Goal: Task Accomplishment & Management: Use online tool/utility

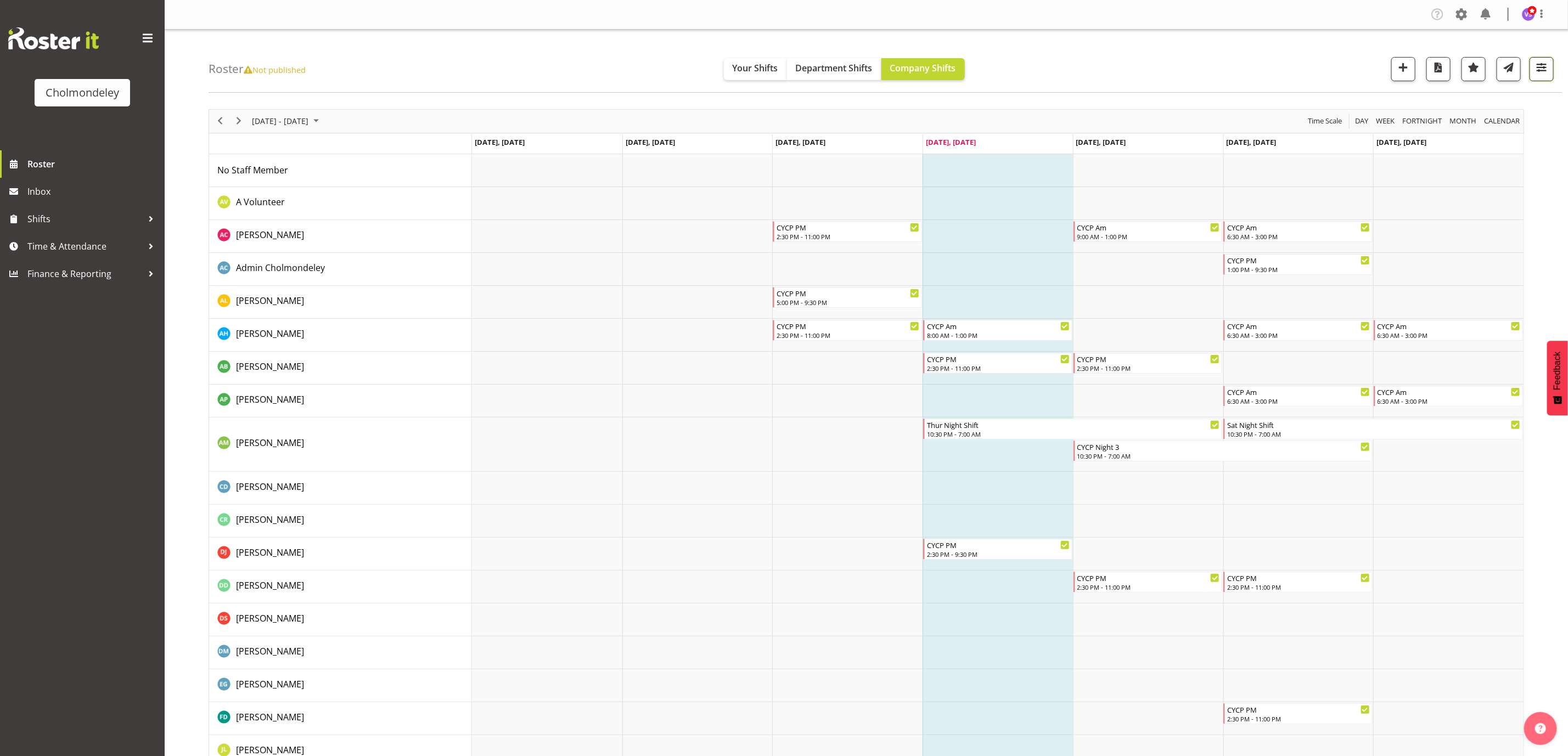
click at [1541, 63] on span "button" at bounding box center [1541, 67] width 14 height 14
click at [1523, 269] on select "Staff Role Shift - Horizontal Shift - Vertical Staff - Location" at bounding box center [1472, 269] width 145 height 22
select select "shift"
click at [1400, 259] on select "Staff Role Shift - Horizontal Shift - Vertical Staff - Location" at bounding box center [1472, 269] width 145 height 22
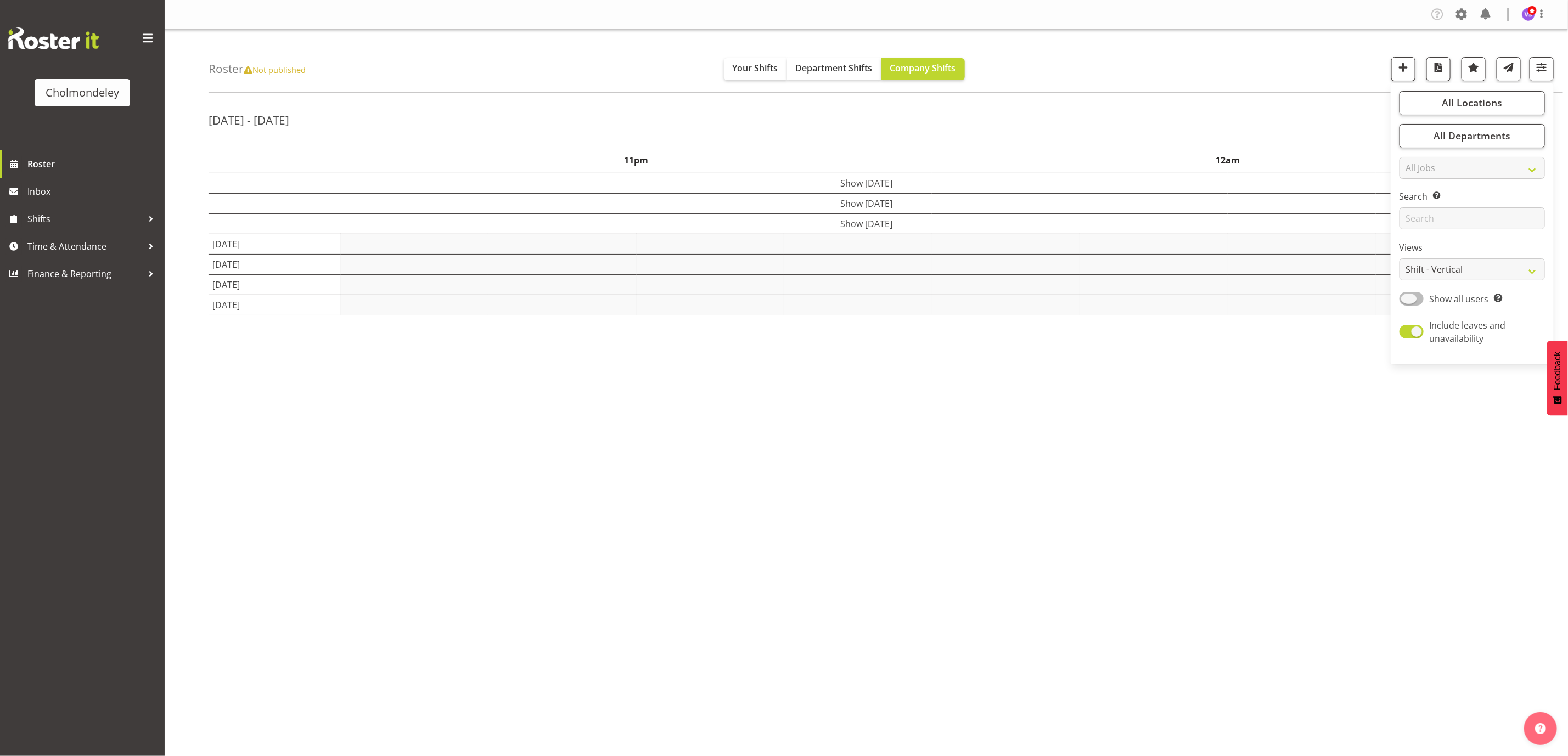
click at [1415, 296] on span at bounding box center [1412, 299] width 24 height 14
click at [1407, 296] on input "Show all users Show only rostered employees" at bounding box center [1403, 298] width 7 height 7
checkbox input "true"
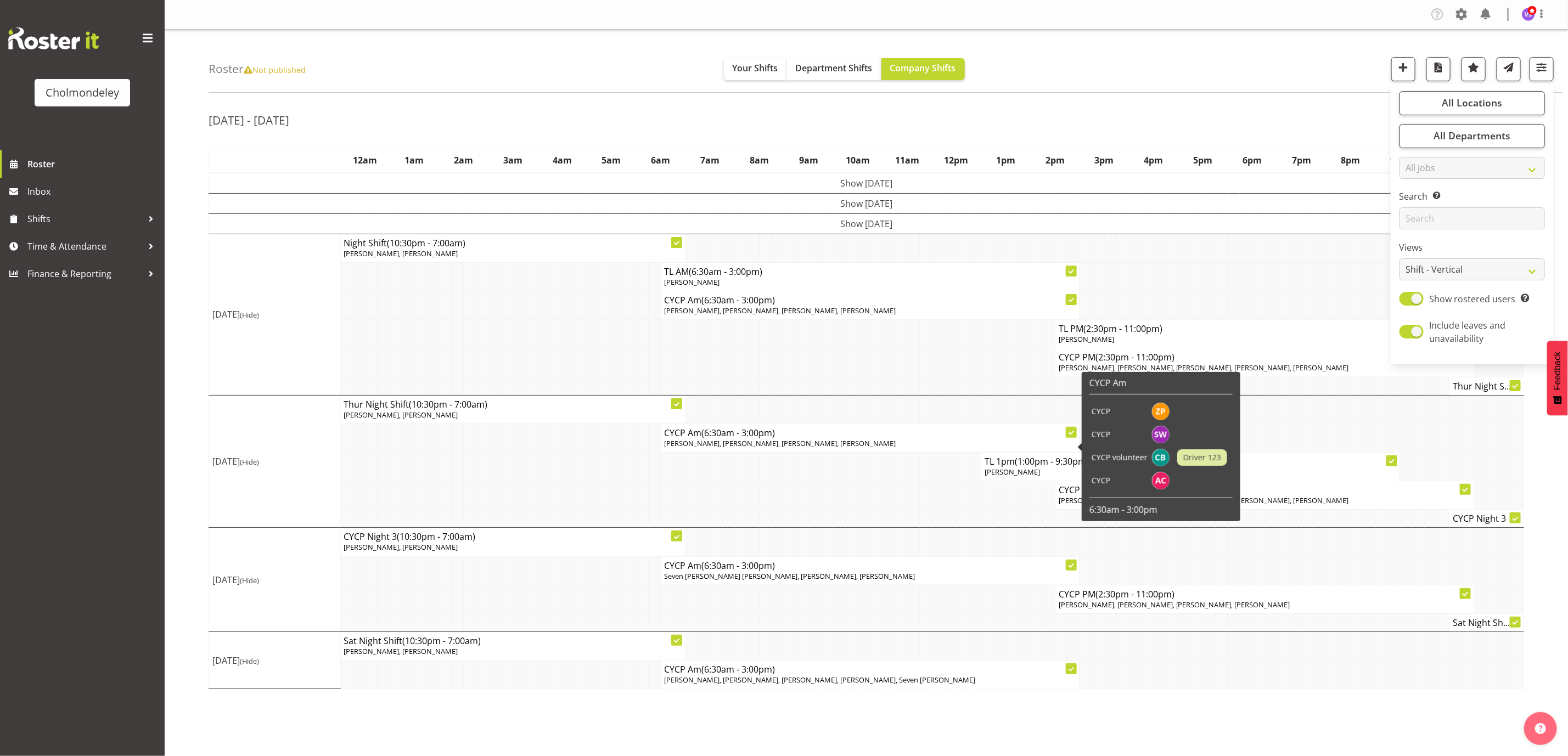
click at [849, 442] on span "[PERSON_NAME], [PERSON_NAME], [PERSON_NAME], [PERSON_NAME]" at bounding box center [779, 443] width 231 height 10
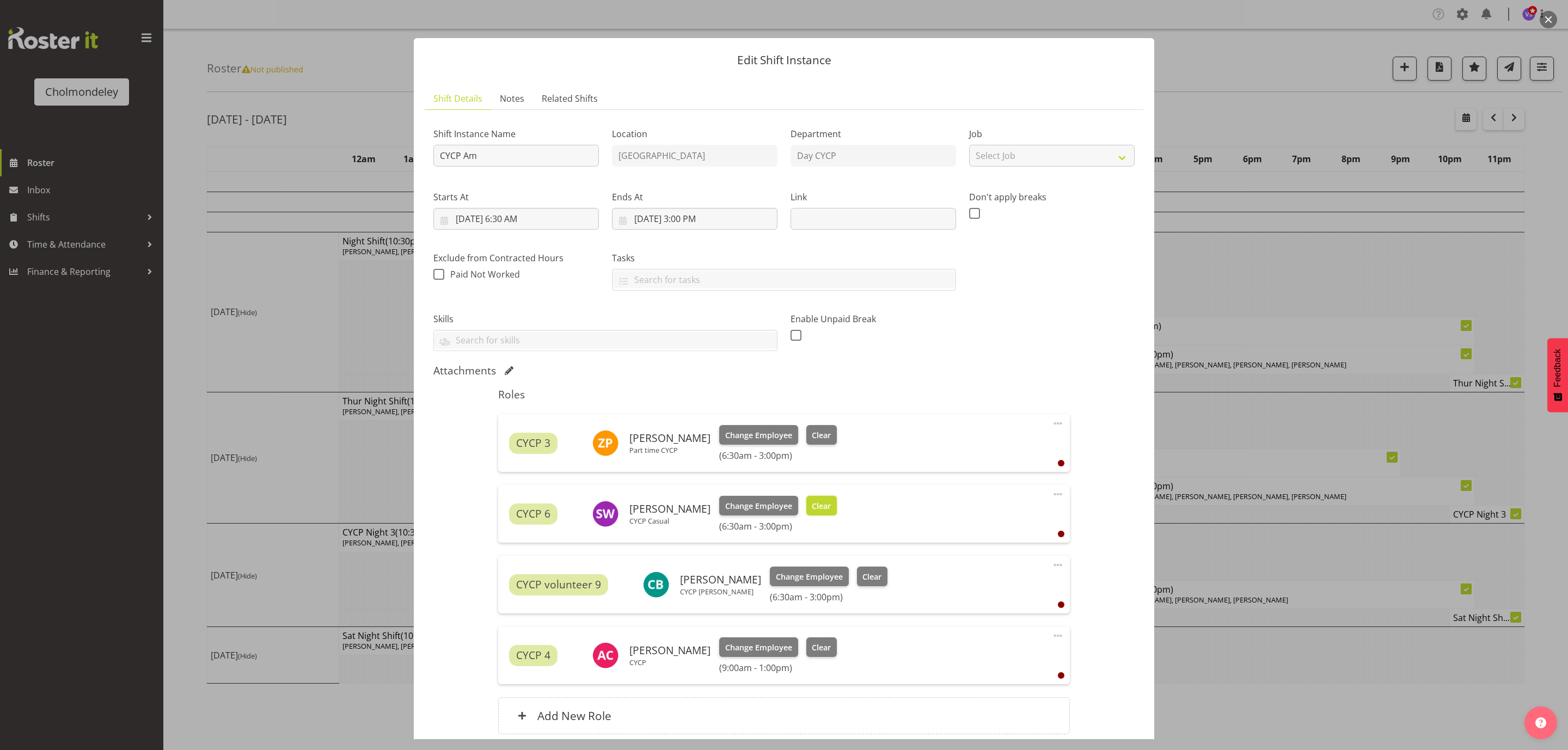
click at [812, 503] on span "Clear" at bounding box center [821, 506] width 19 height 12
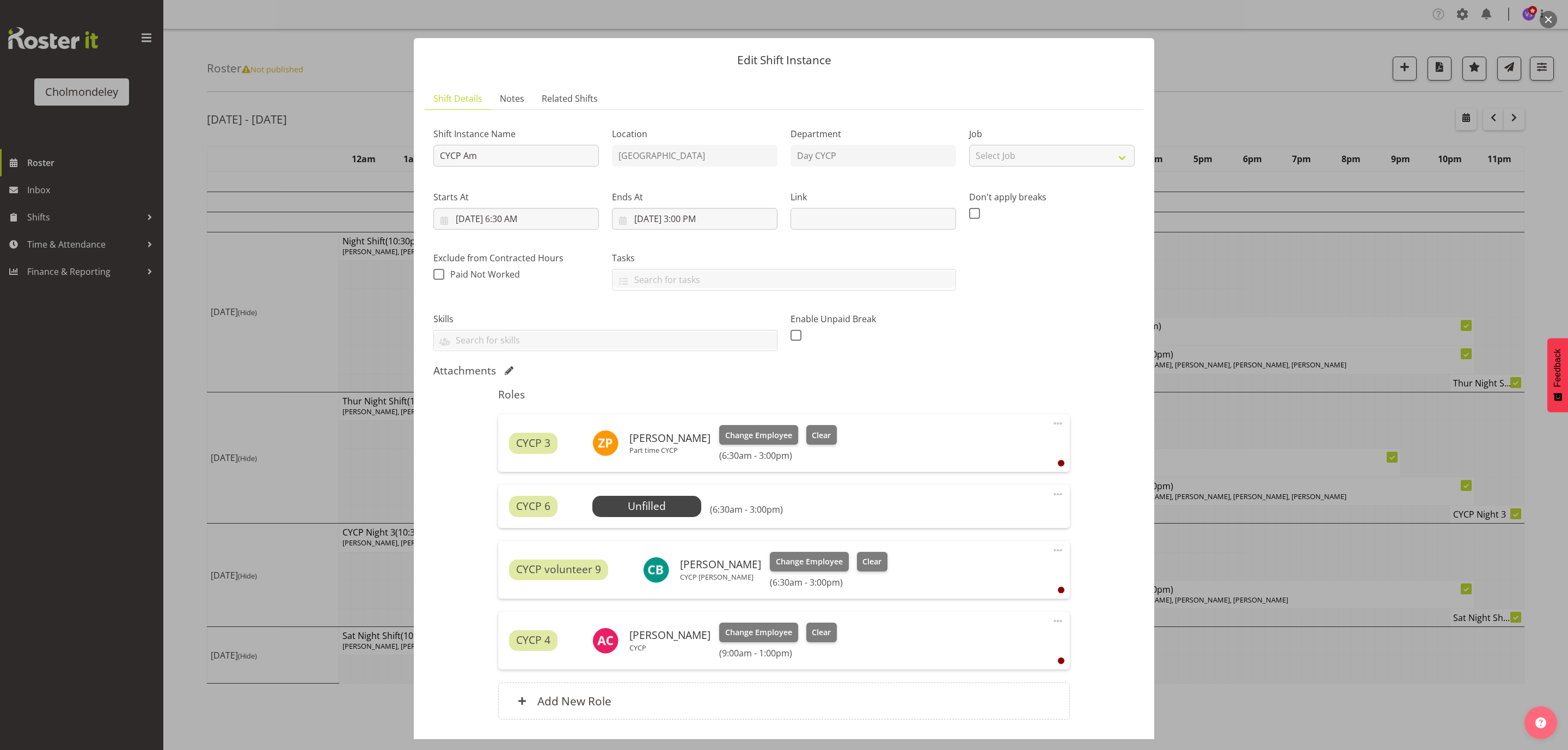
scroll to position [78, 0]
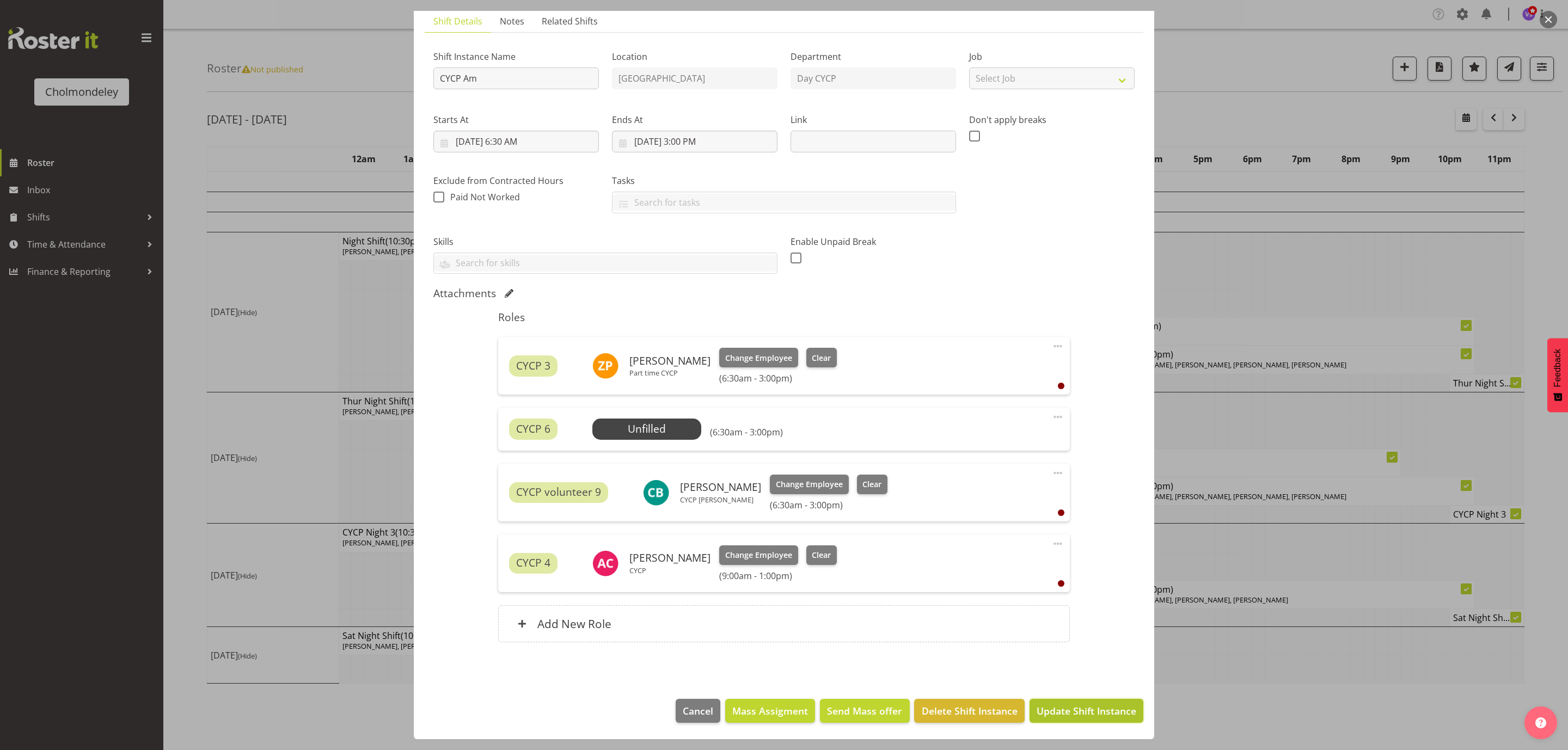
click at [1093, 711] on span "Update Shift Instance" at bounding box center [1087, 711] width 100 height 14
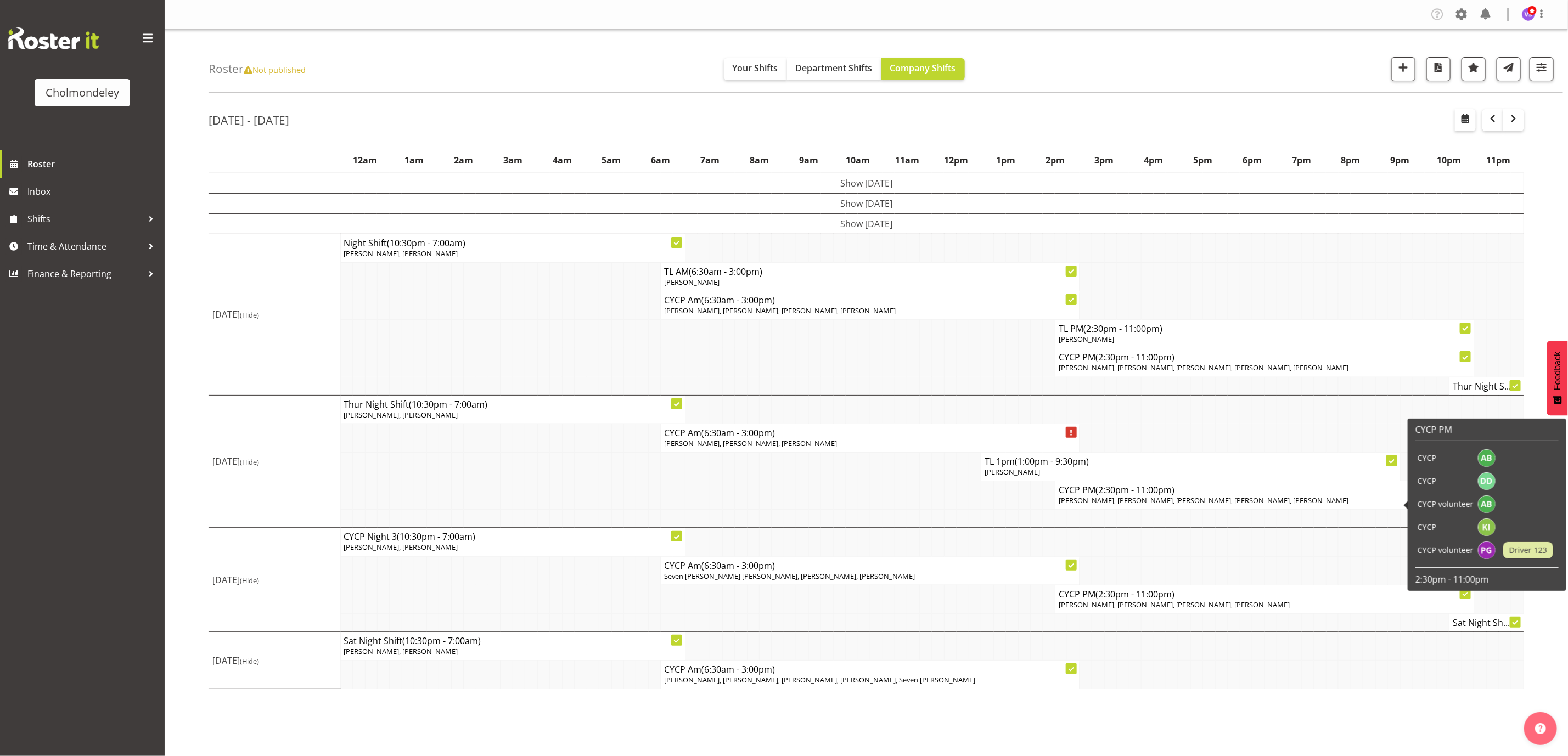
click at [1178, 504] on span "[PERSON_NAME], [PERSON_NAME], [PERSON_NAME], [PERSON_NAME], [PERSON_NAME]" at bounding box center [1204, 500] width 290 height 10
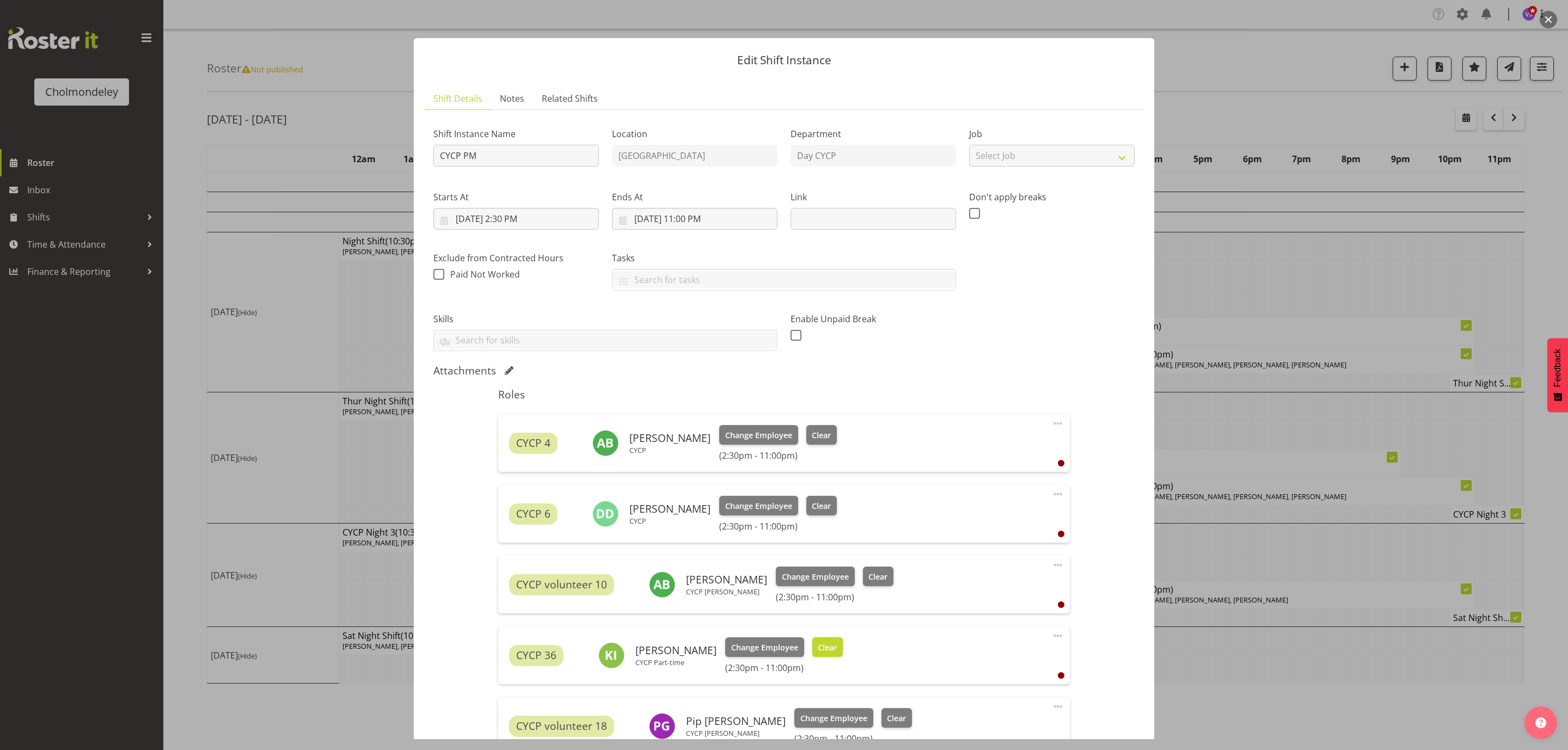
click at [818, 648] on span "Clear" at bounding box center [827, 647] width 19 height 12
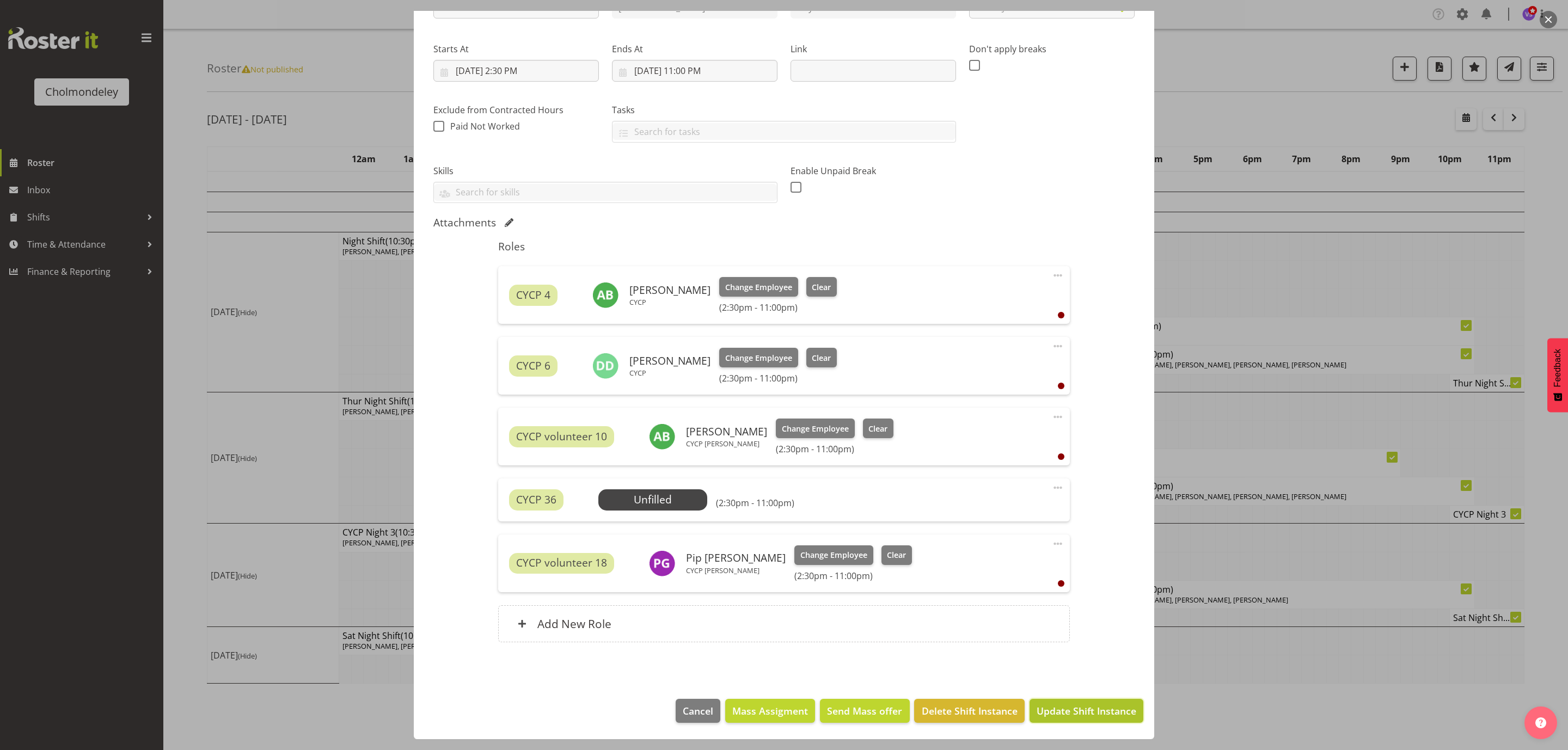
click at [1090, 709] on span "Update Shift Instance" at bounding box center [1087, 711] width 100 height 14
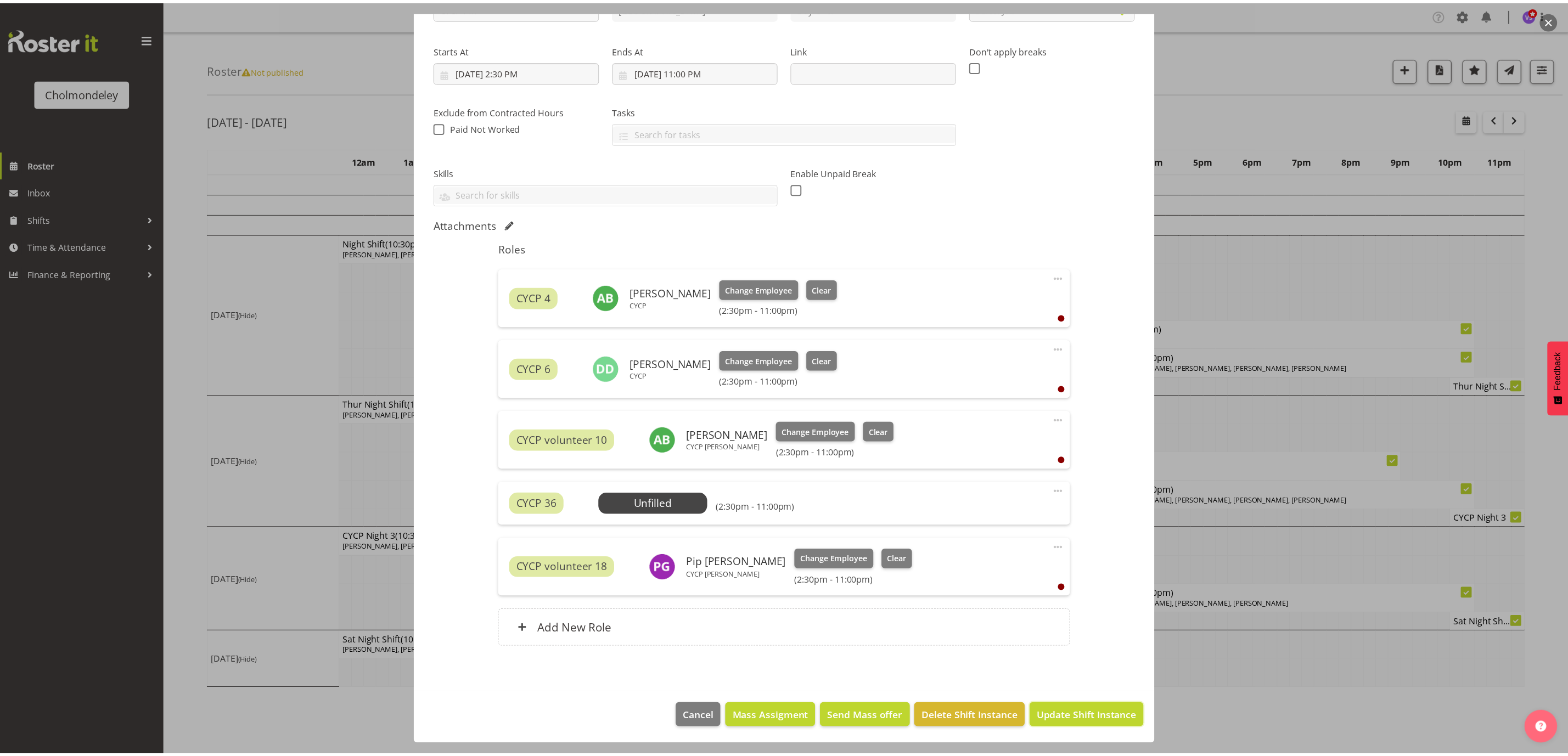
scroll to position [107, 0]
